Goal: Check status: Check status

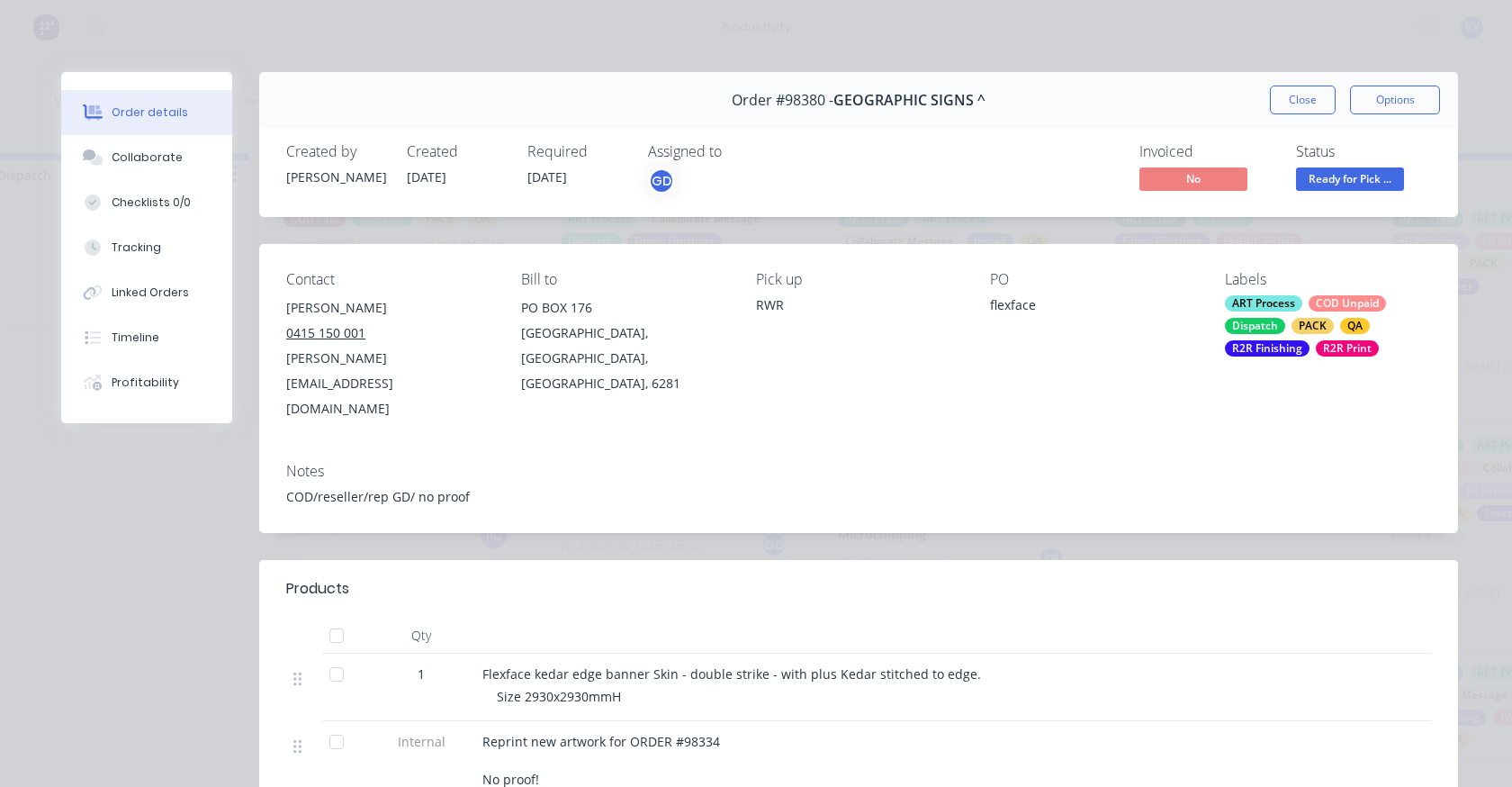
scroll to position [2194, 0]
click at [1294, 88] on button "Close" at bounding box center [1302, 99] width 65 height 29
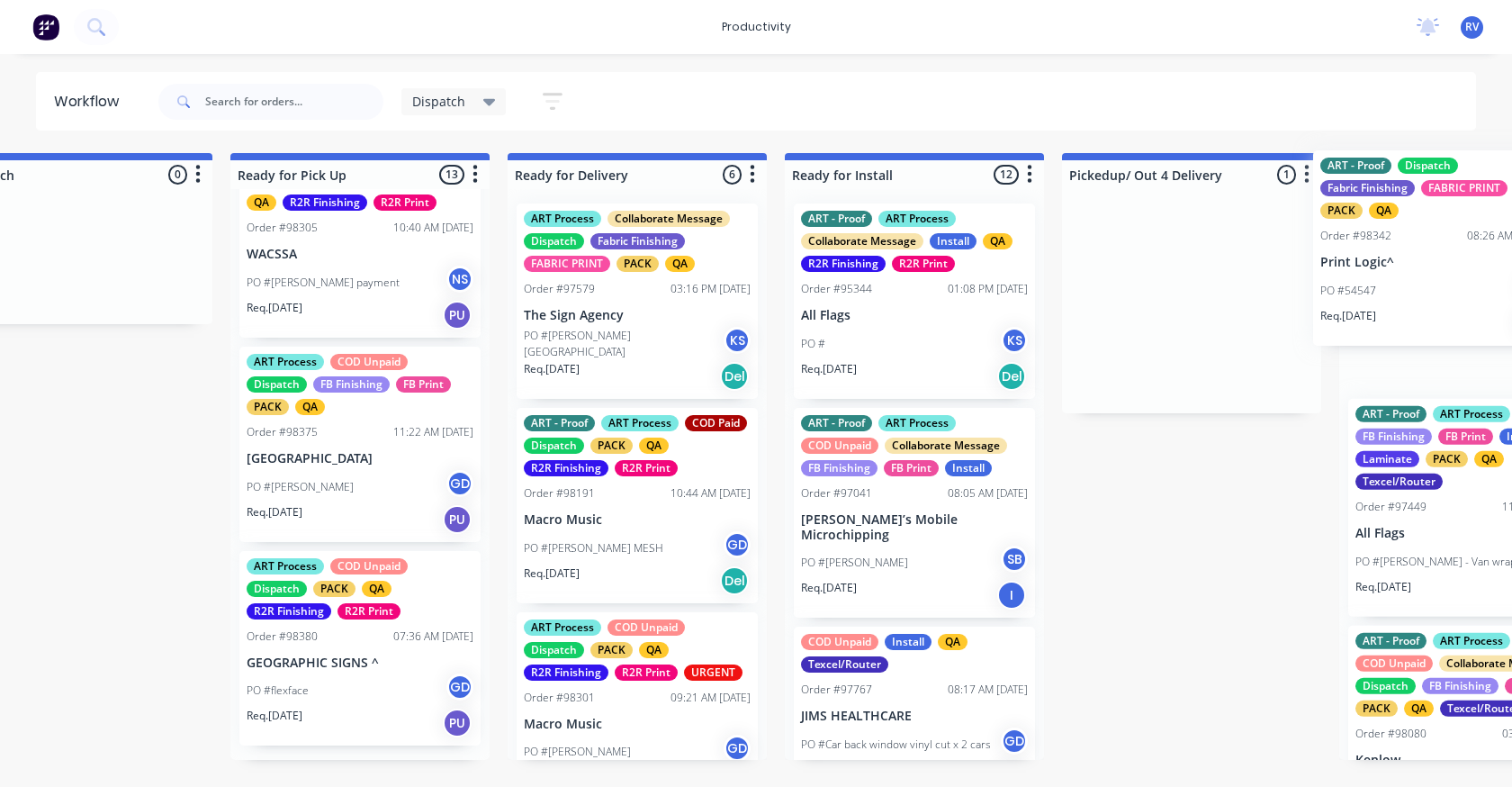
scroll to position [0, 1496]
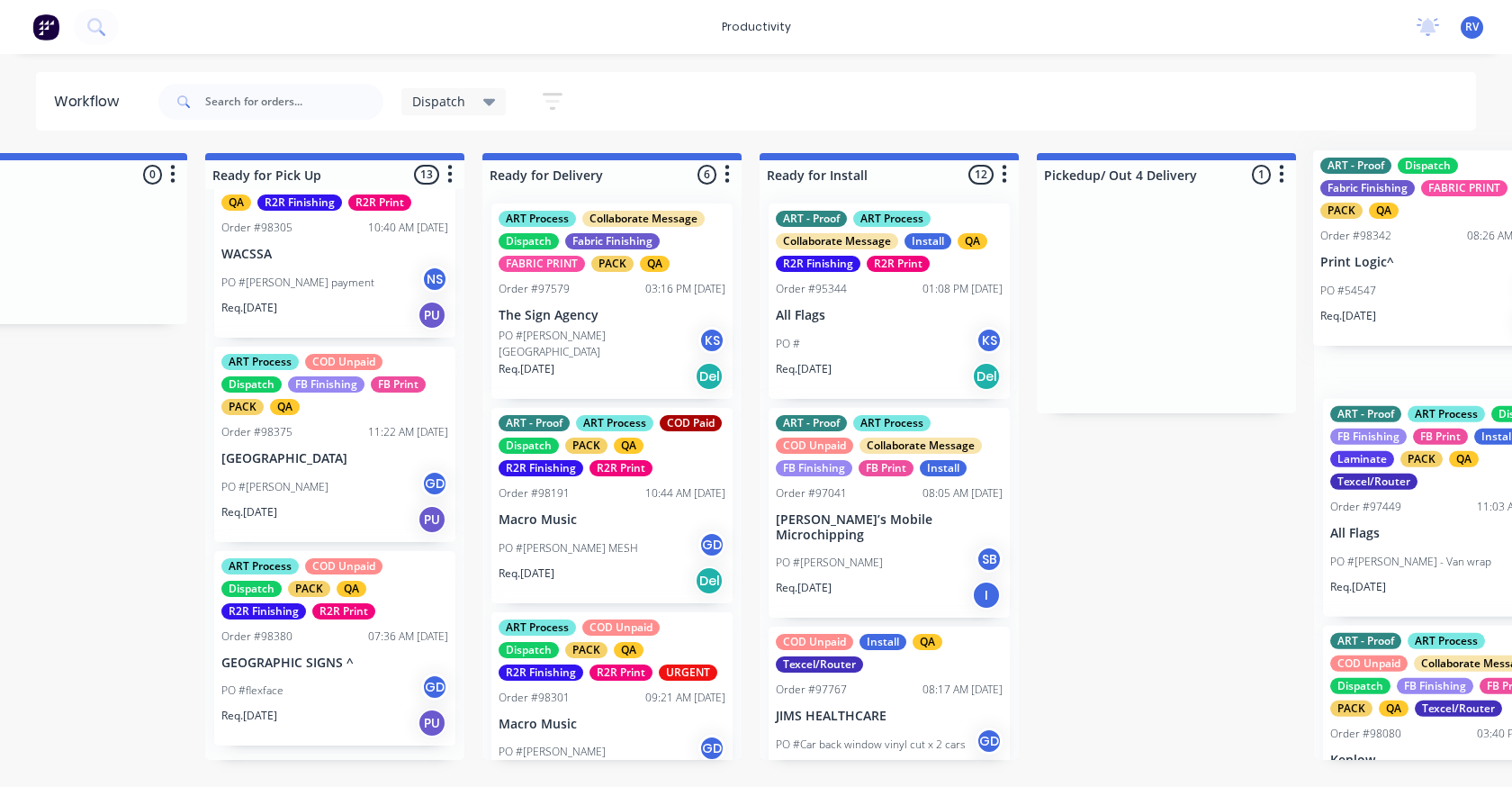
drag, startPoint x: 1359, startPoint y: 249, endPoint x: 1475, endPoint y: 237, distance: 116.6
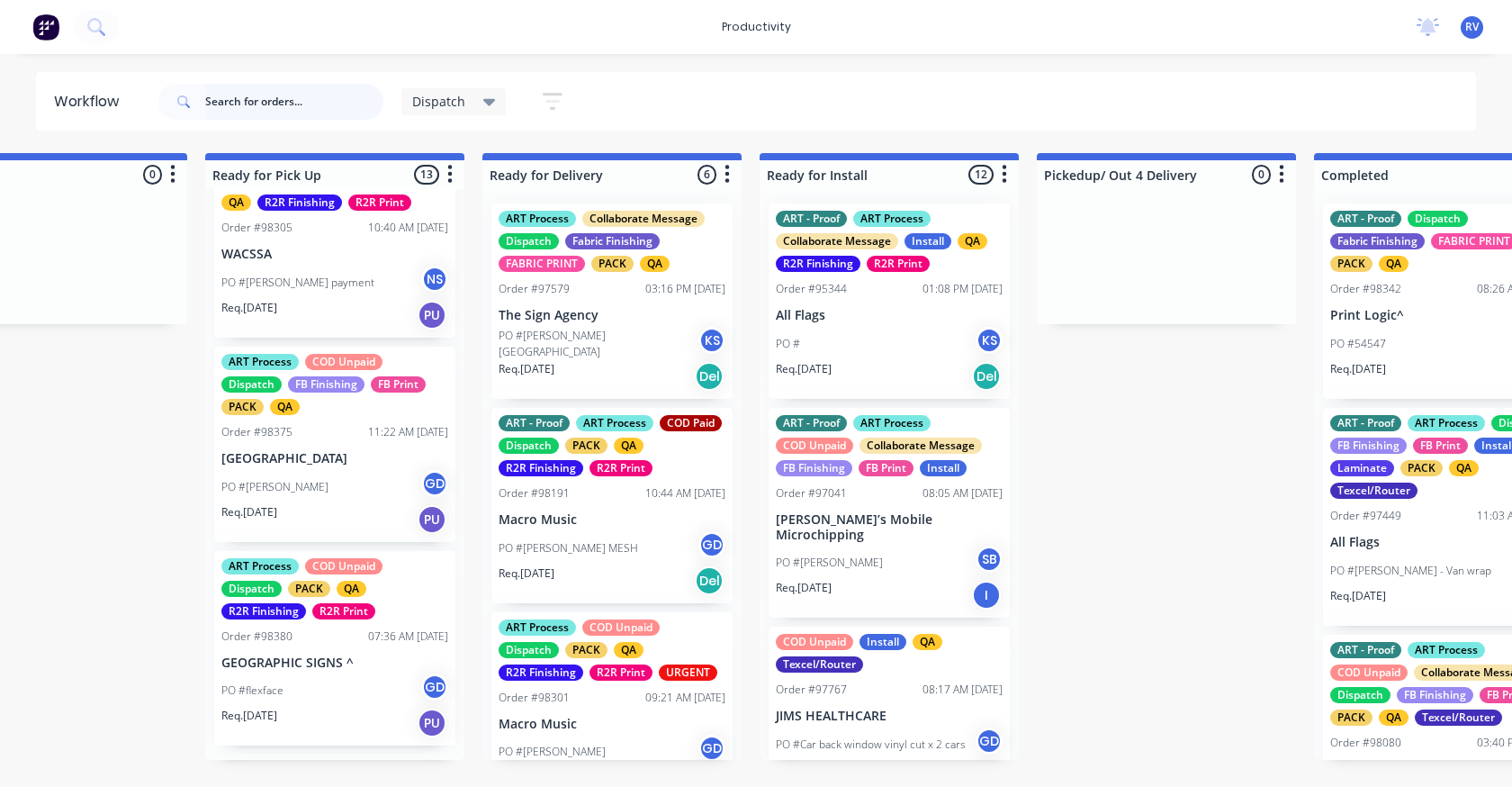
click at [247, 104] on input "text" at bounding box center [294, 101] width 178 height 36
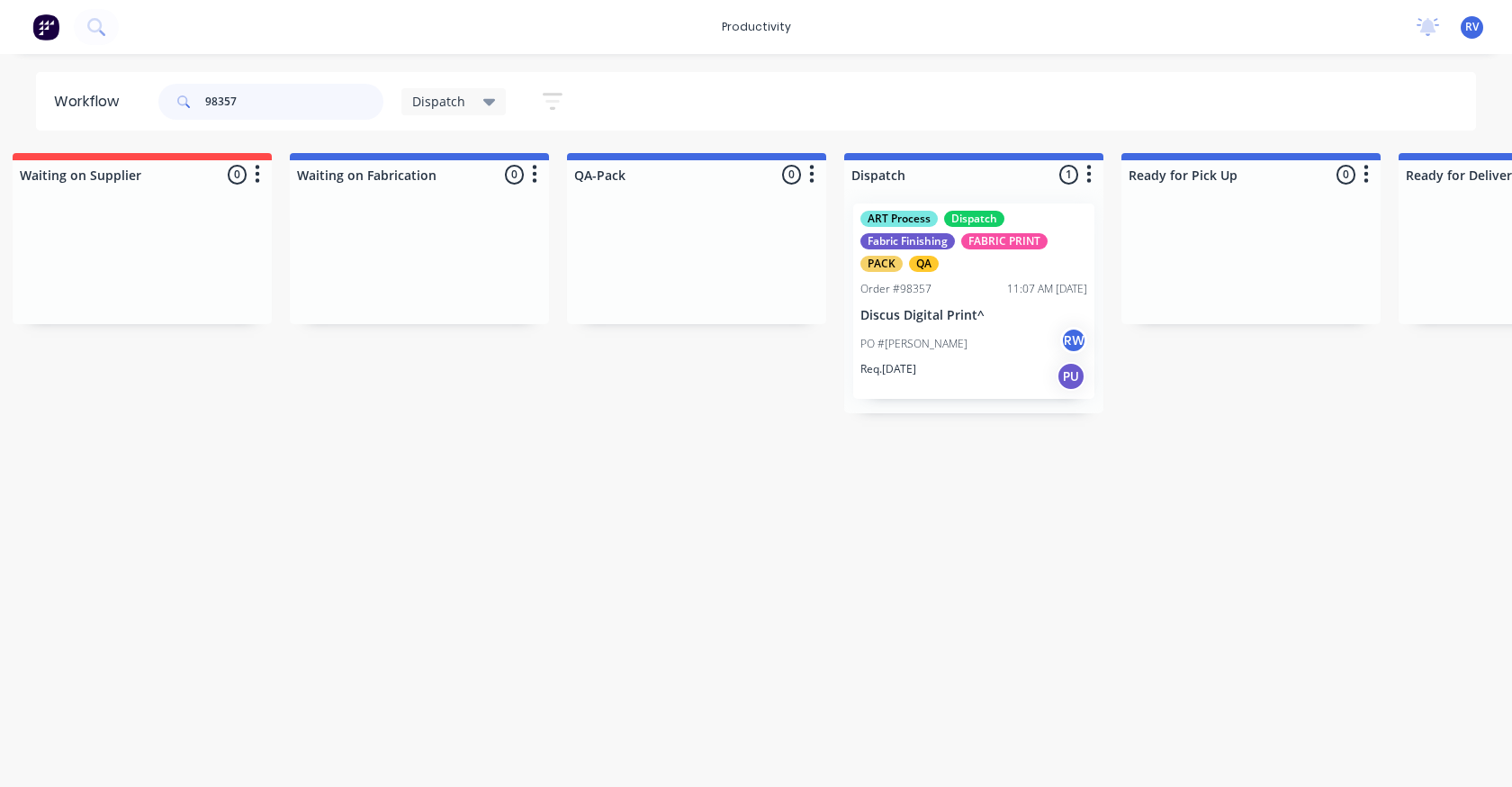
scroll to position [0, 807]
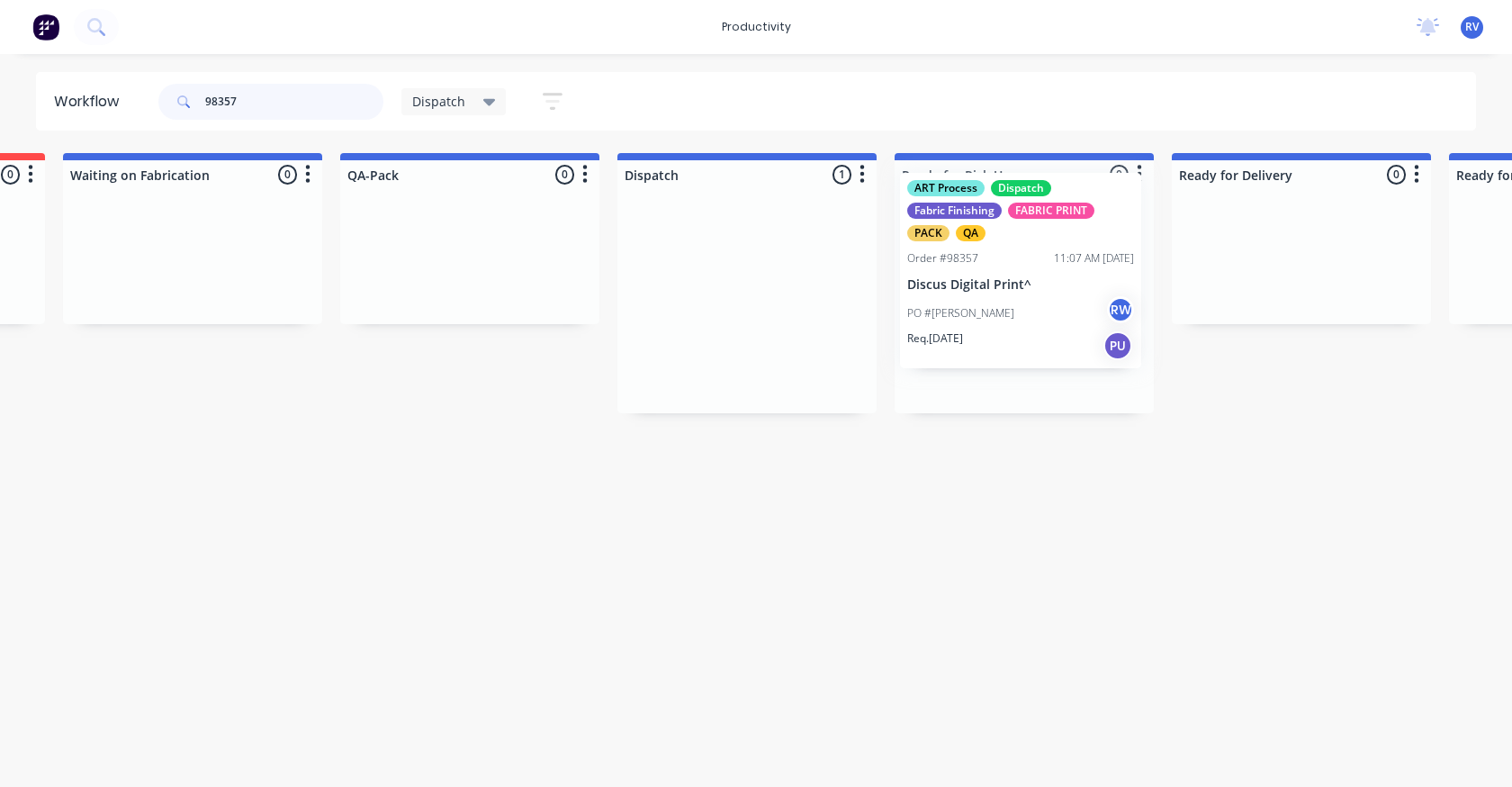
drag, startPoint x: 766, startPoint y: 308, endPoint x: 922, endPoint y: 291, distance: 156.9
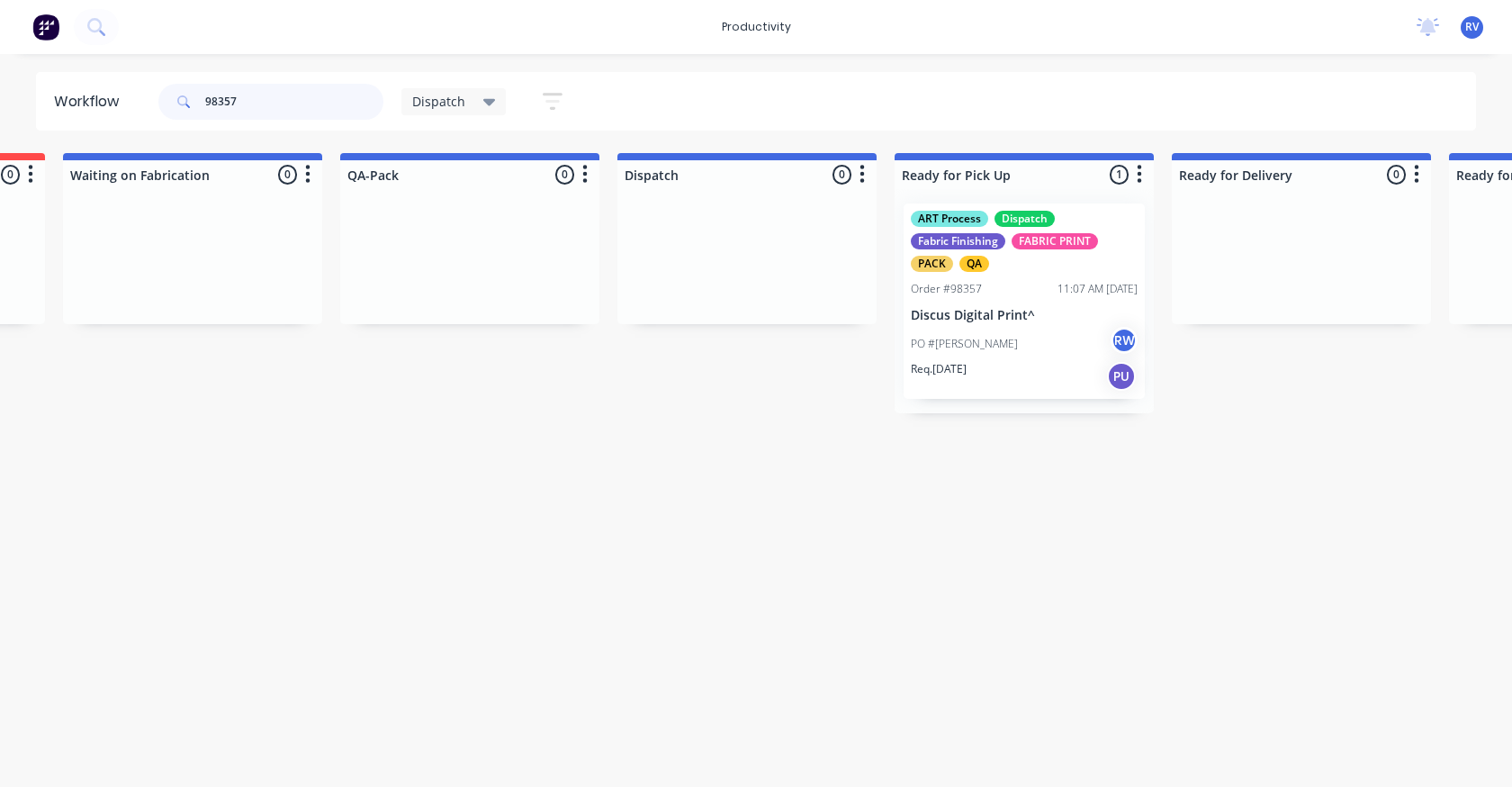
type input "98357"
click at [418, 102] on span "Dispatch" at bounding box center [439, 101] width 53 height 19
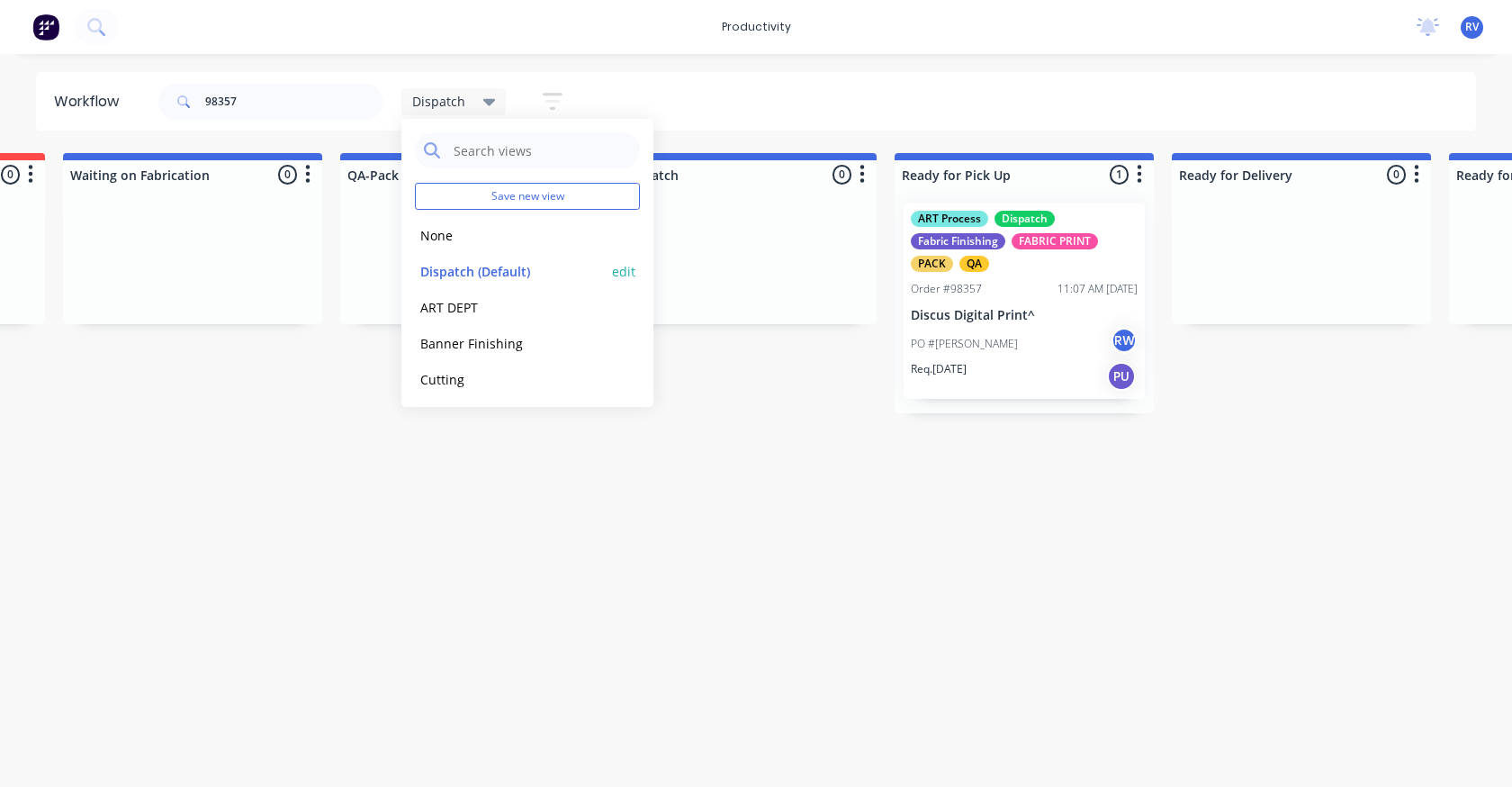
click at [440, 271] on button "Dispatch (Default)" at bounding box center [510, 271] width 192 height 21
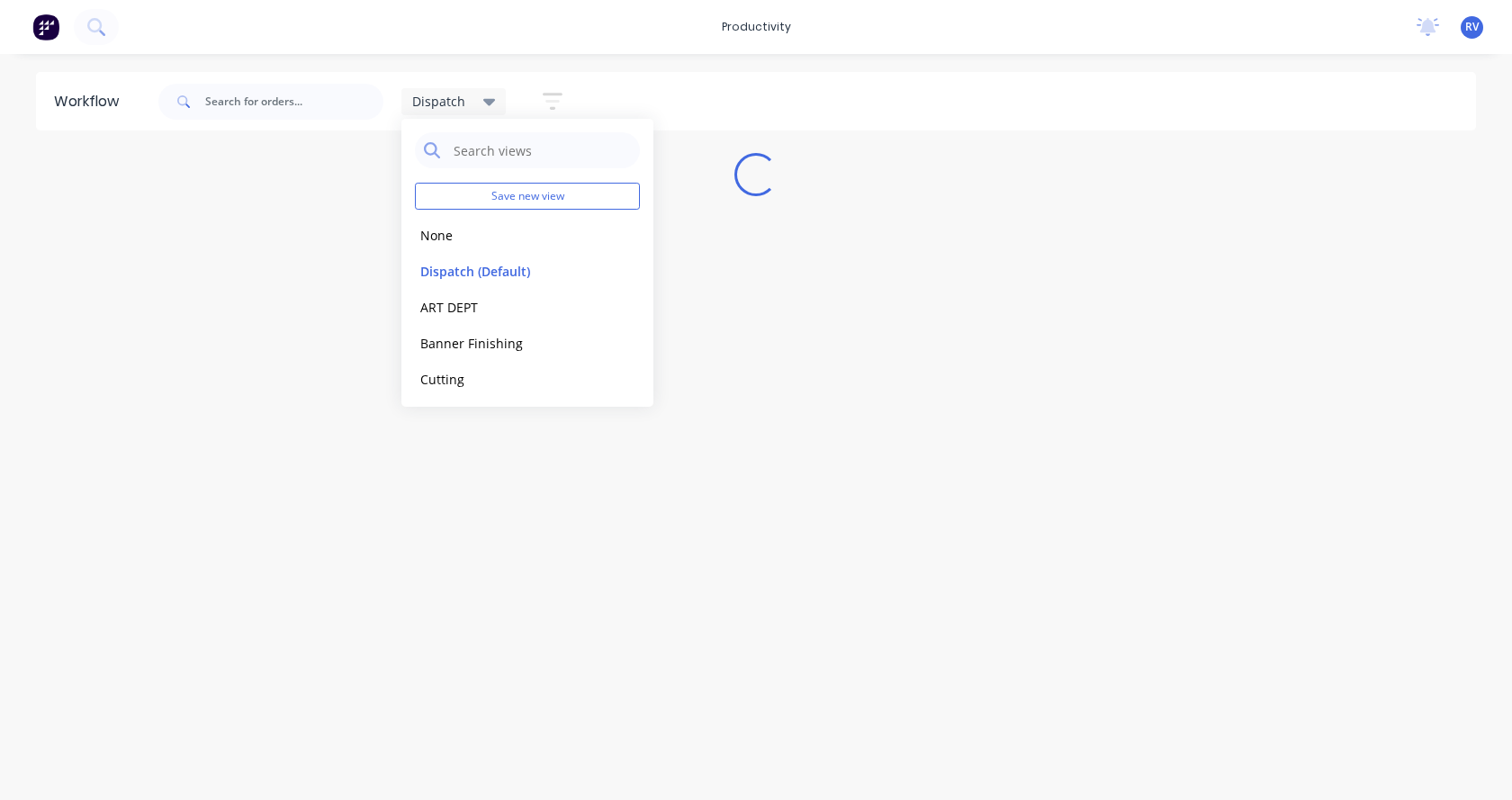
click at [455, 497] on div "Workflow Dispatch Save new view None edit Dispatch (Default) edit ART DEPT edit…" at bounding box center [756, 418] width 1512 height 692
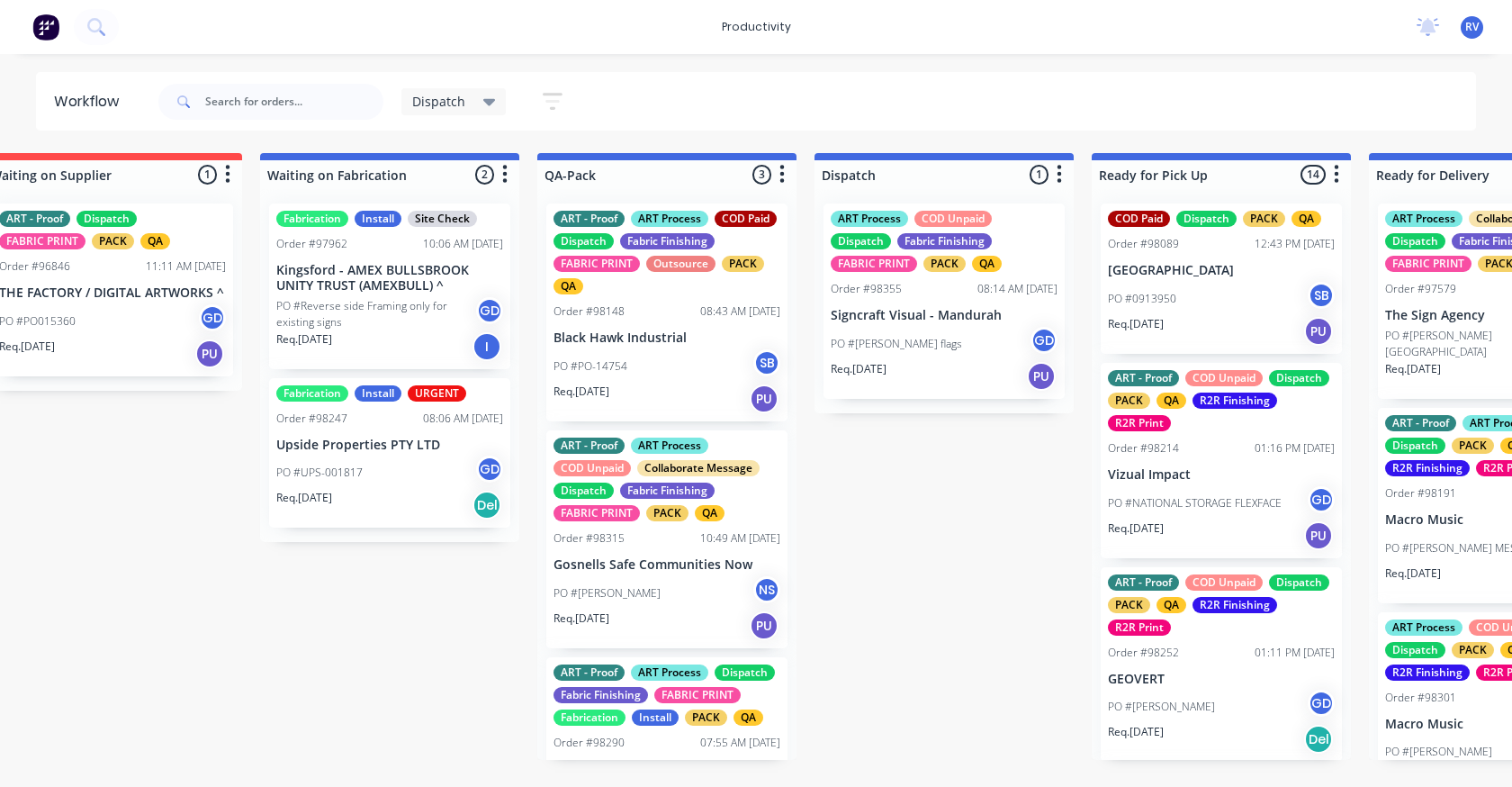
scroll to position [0, 626]
